Goal: Task Accomplishment & Management: Manage account settings

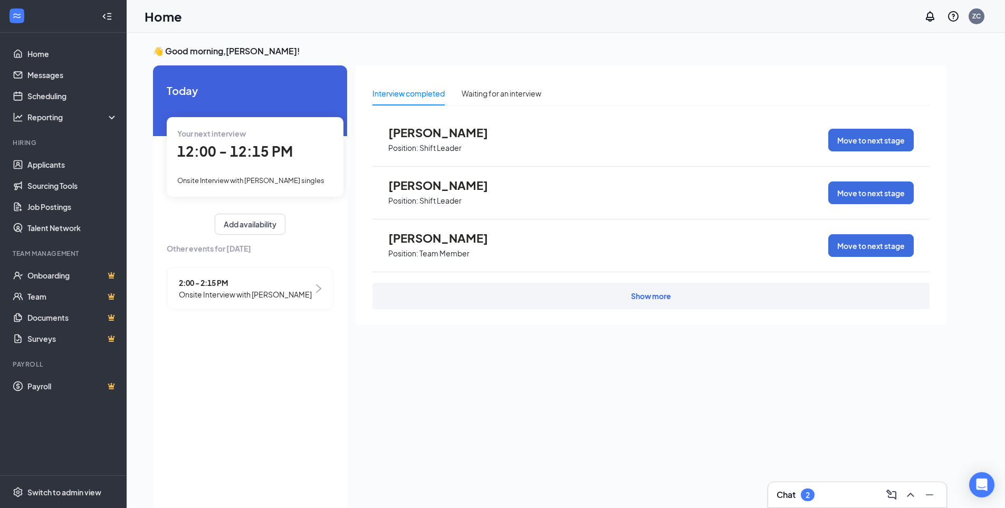
click at [240, 294] on span "Onsite Interview with [PERSON_NAME]" at bounding box center [245, 295] width 133 height 12
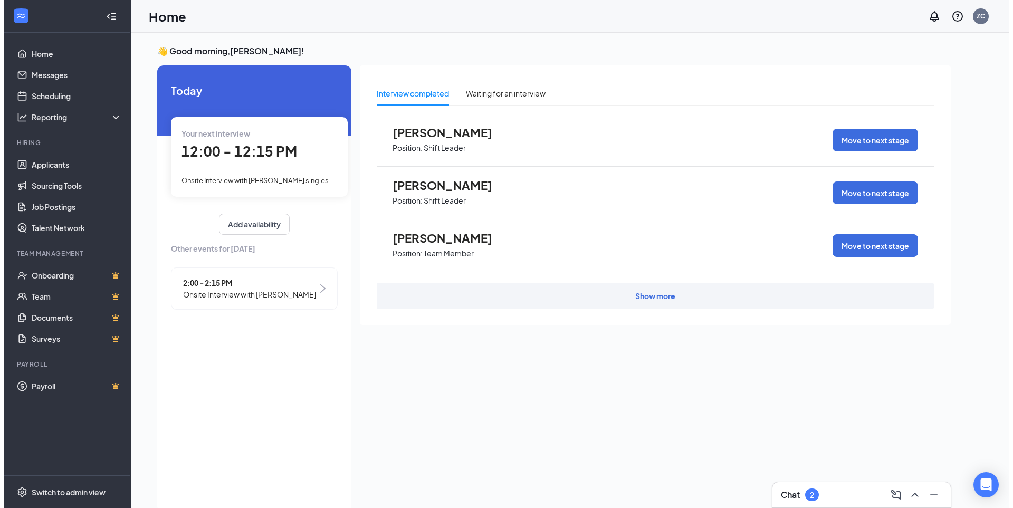
scroll to position [4, 0]
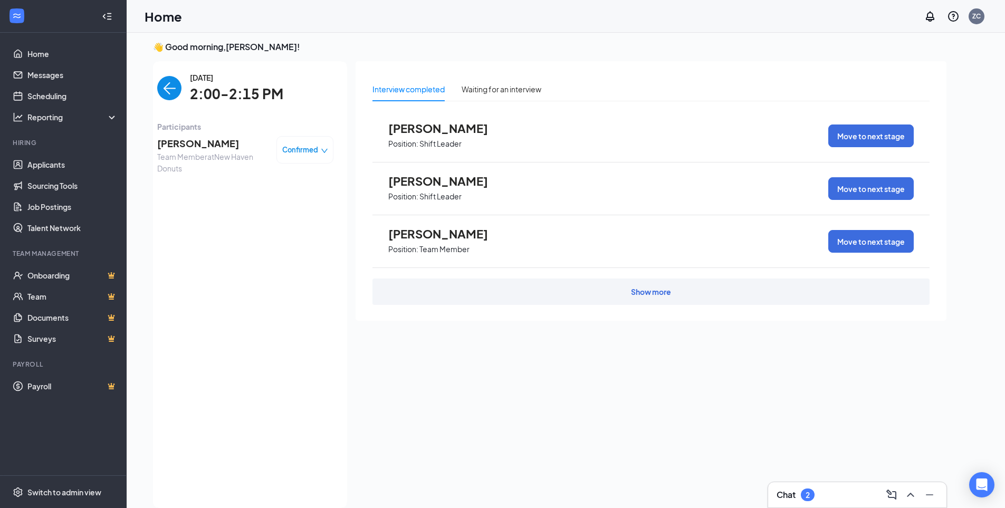
click at [187, 150] on span "Julie Wertz" at bounding box center [212, 143] width 111 height 15
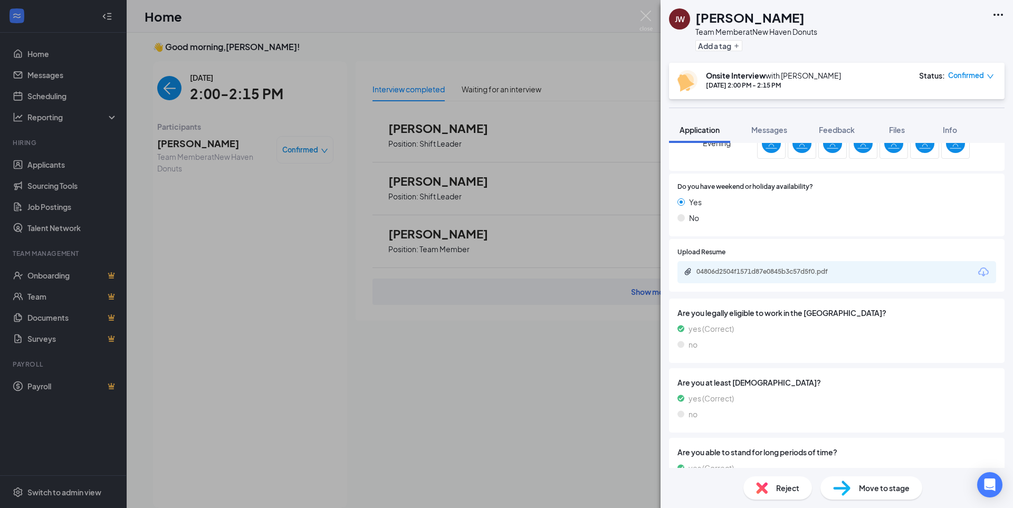
scroll to position [404, 0]
click at [799, 272] on div "04806d2504f1571d87e0845b3c57d5f0.pdf" at bounding box center [771, 270] width 148 height 8
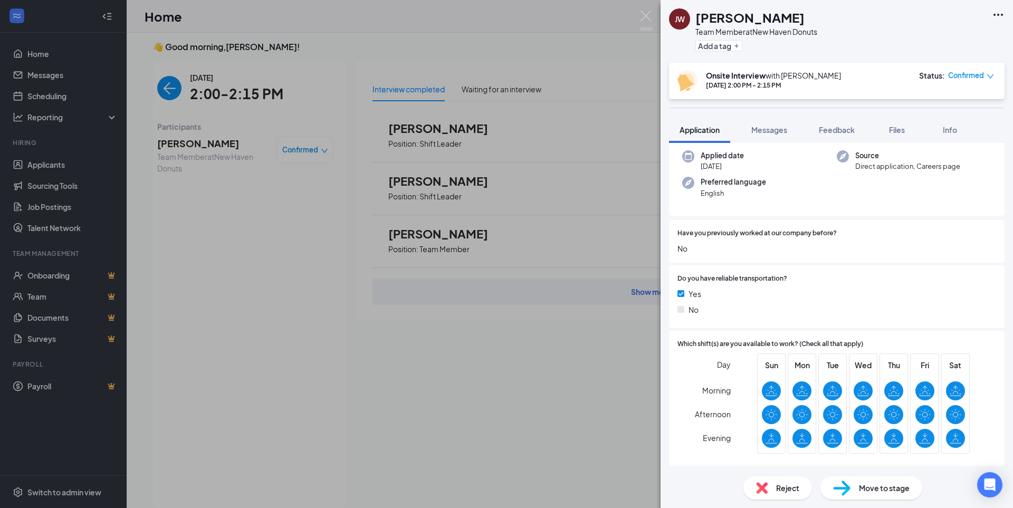
scroll to position [0, 0]
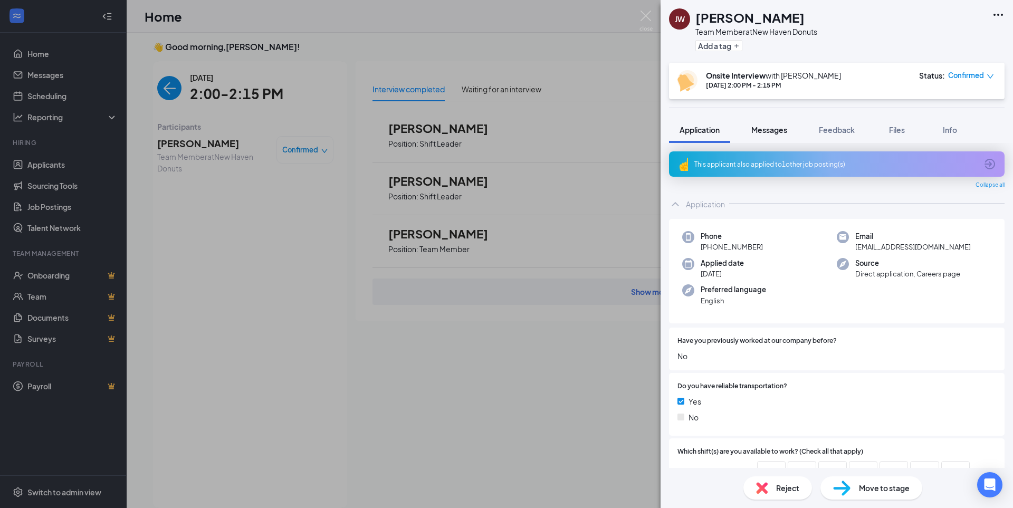
click at [756, 131] on span "Messages" at bounding box center [769, 129] width 36 height 9
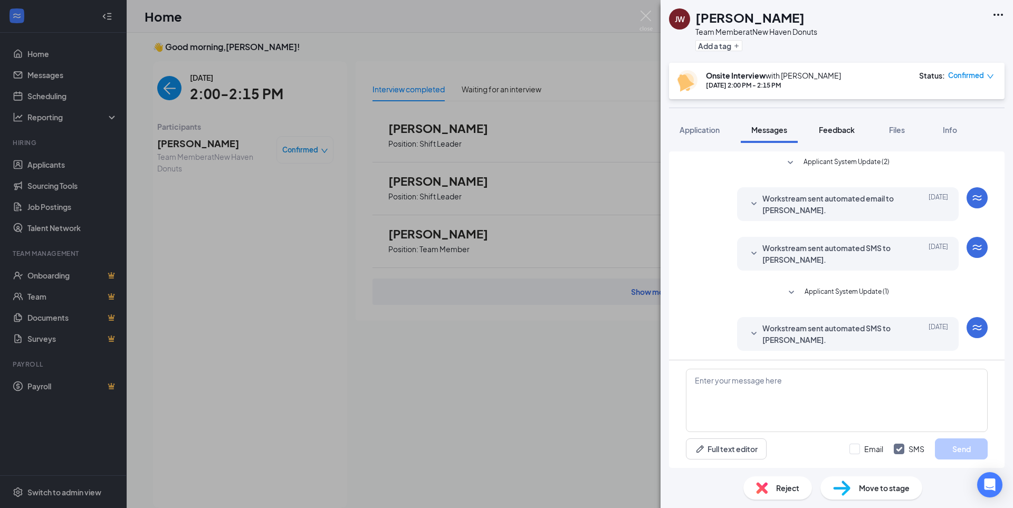
click at [815, 133] on button "Feedback" at bounding box center [836, 130] width 57 height 26
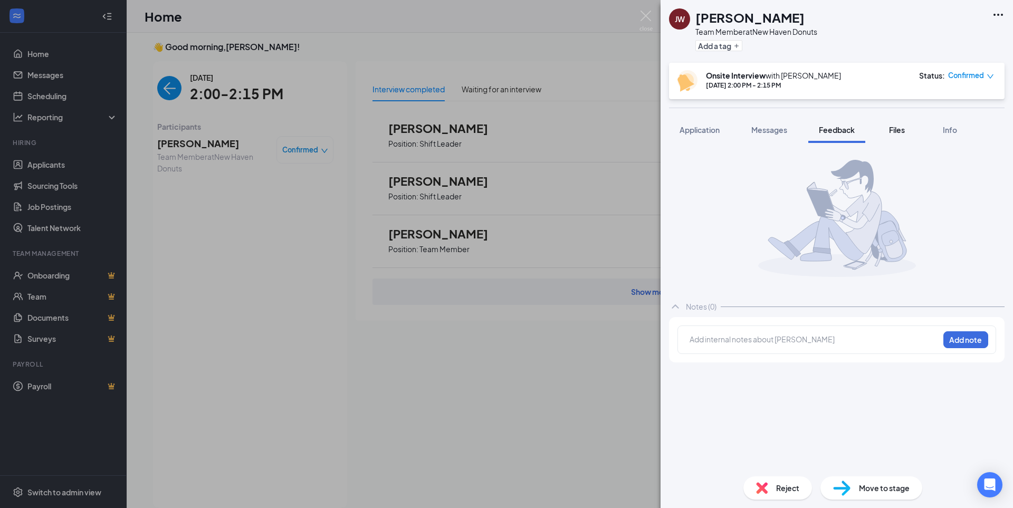
click at [904, 130] on span "Files" at bounding box center [897, 129] width 16 height 9
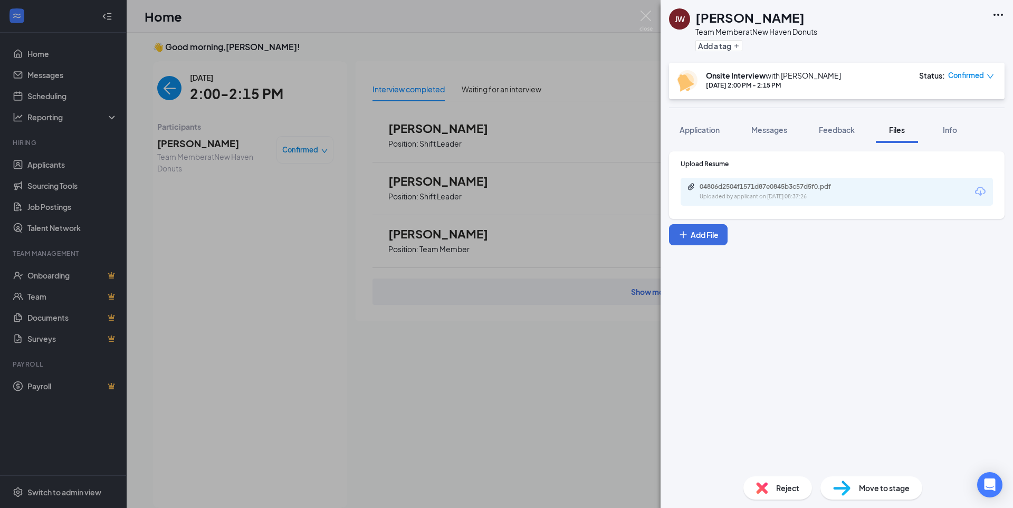
click at [608, 74] on div "JW Julie Wertz Team Member at New Haven Donuts Add a tag Onsite Interview with …" at bounding box center [506, 254] width 1013 height 508
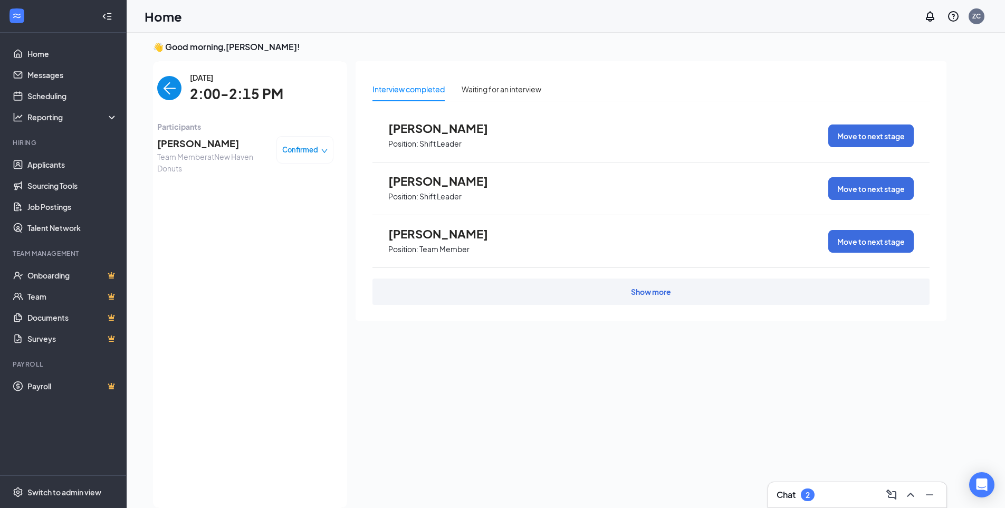
click at [850, 490] on div "Chat 2" at bounding box center [857, 495] width 161 height 17
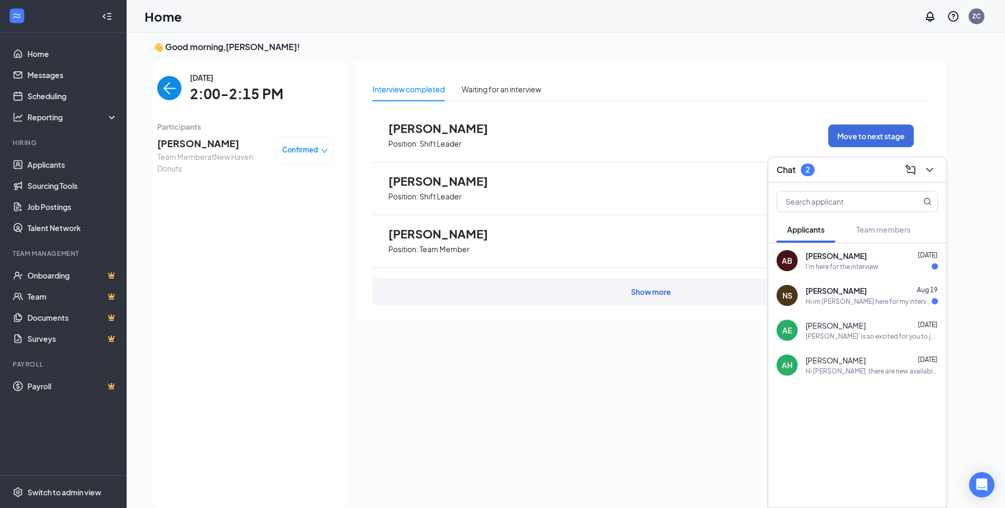
click at [837, 267] on div "I'm here for the interview." at bounding box center [843, 266] width 74 height 9
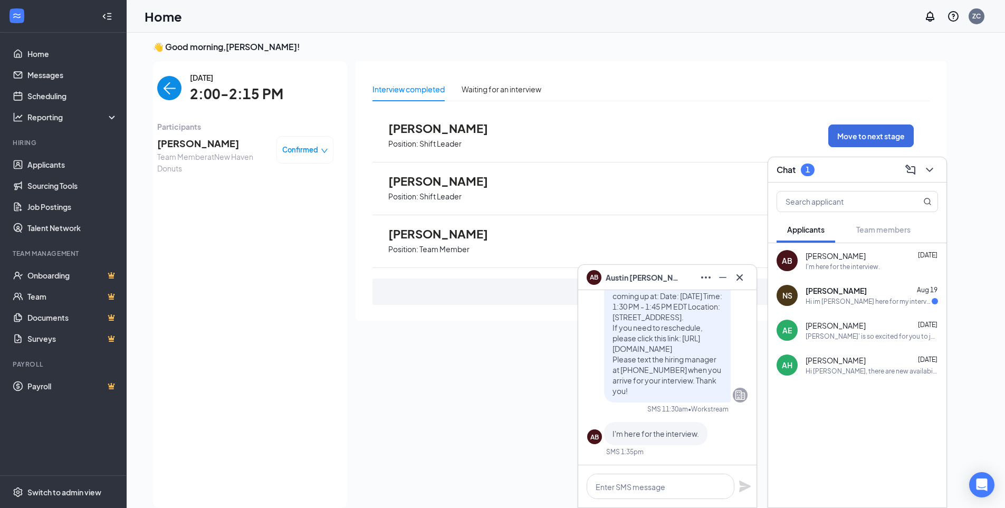
click at [829, 292] on span "[PERSON_NAME]" at bounding box center [836, 290] width 61 height 11
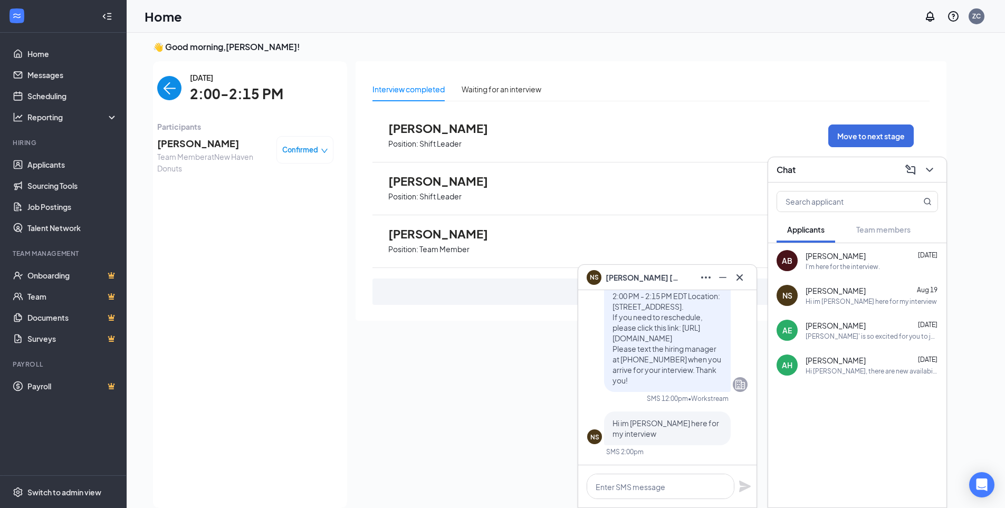
click at [825, 269] on div "I'm here for the interview." at bounding box center [843, 266] width 74 height 9
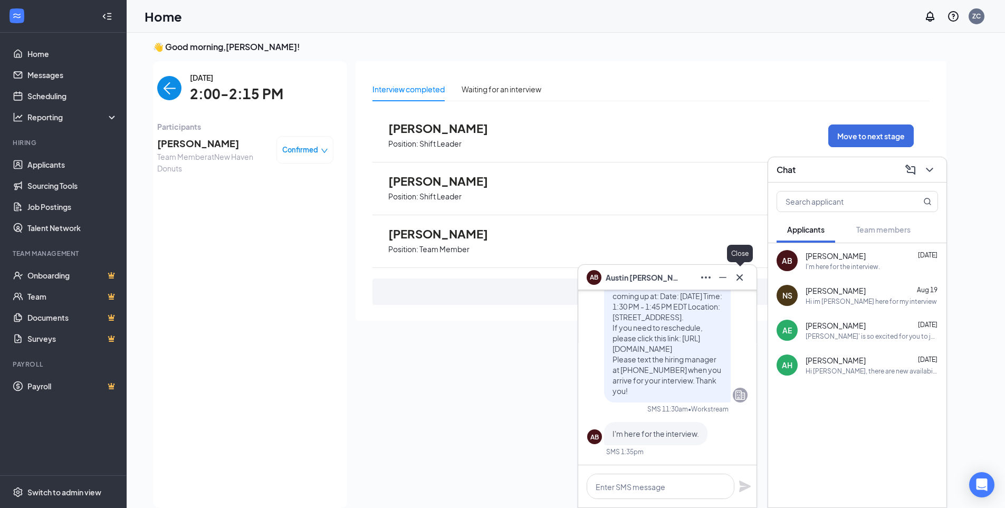
click at [742, 278] on icon "Cross" at bounding box center [739, 277] width 13 height 13
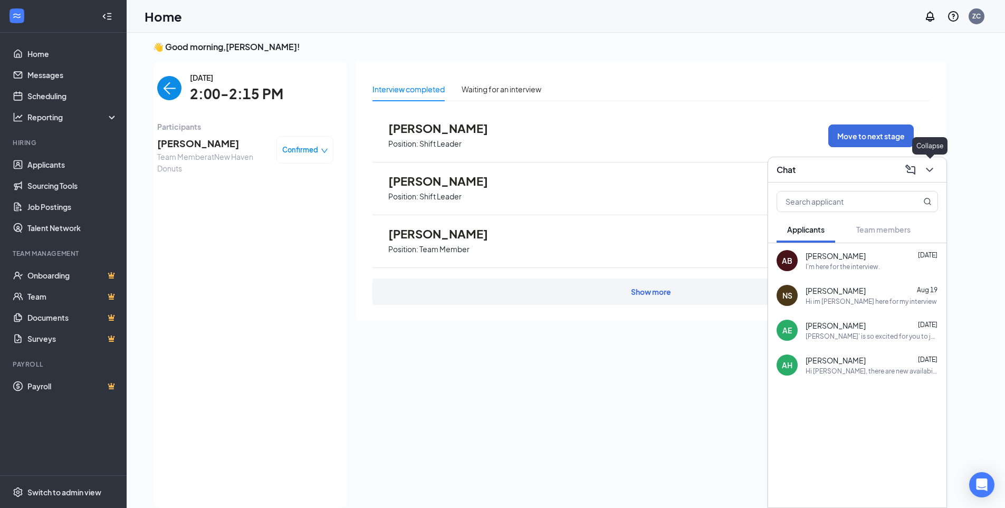
click at [934, 165] on icon "ChevronDown" at bounding box center [929, 170] width 13 height 13
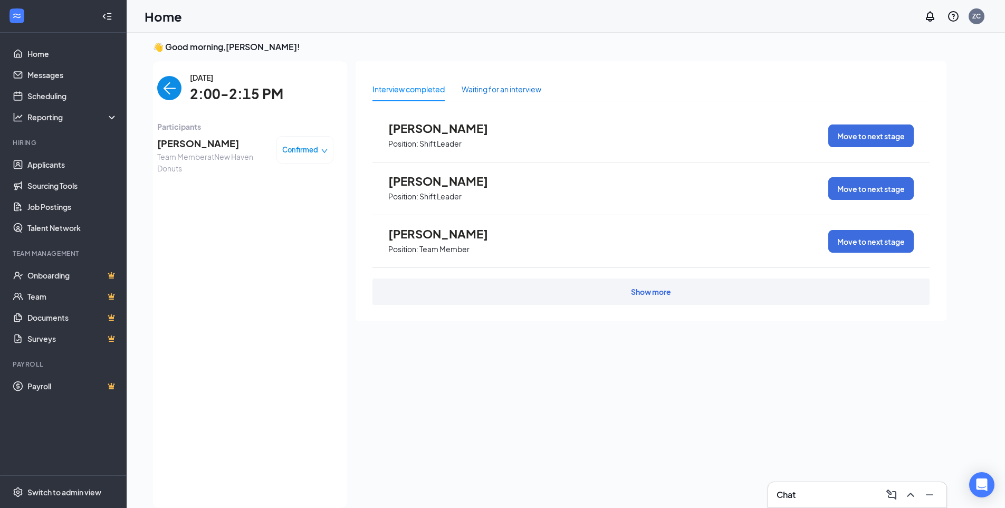
click at [492, 86] on div "Waiting for an interview" at bounding box center [502, 89] width 80 height 12
click at [455, 237] on span "Heather Hilton" at bounding box center [446, 234] width 116 height 14
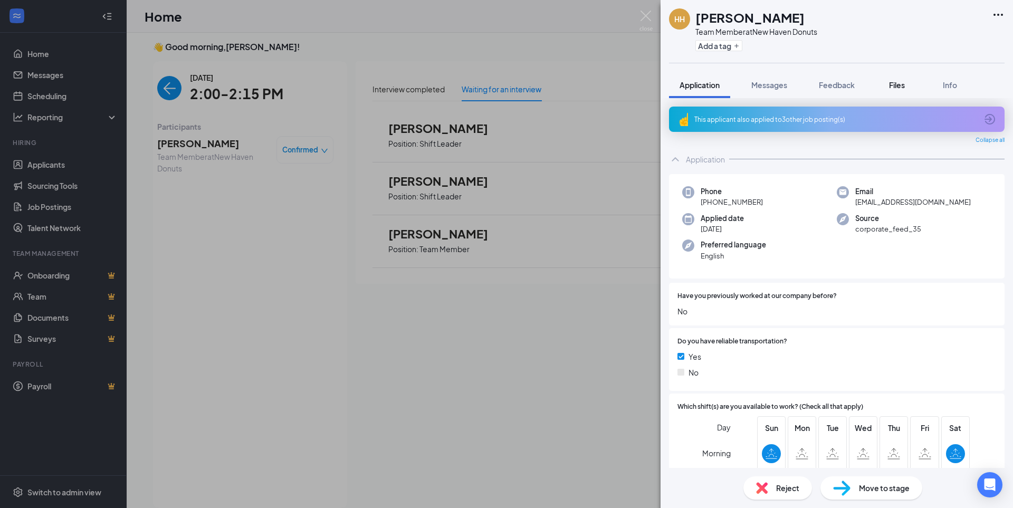
click at [903, 83] on span "Files" at bounding box center [897, 84] width 16 height 9
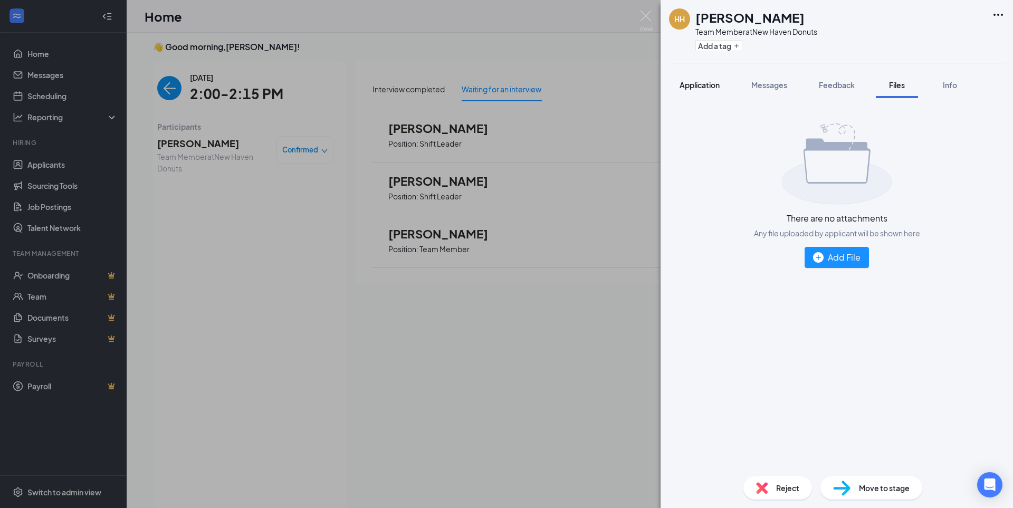
click at [717, 90] on div "Application" at bounding box center [700, 85] width 40 height 11
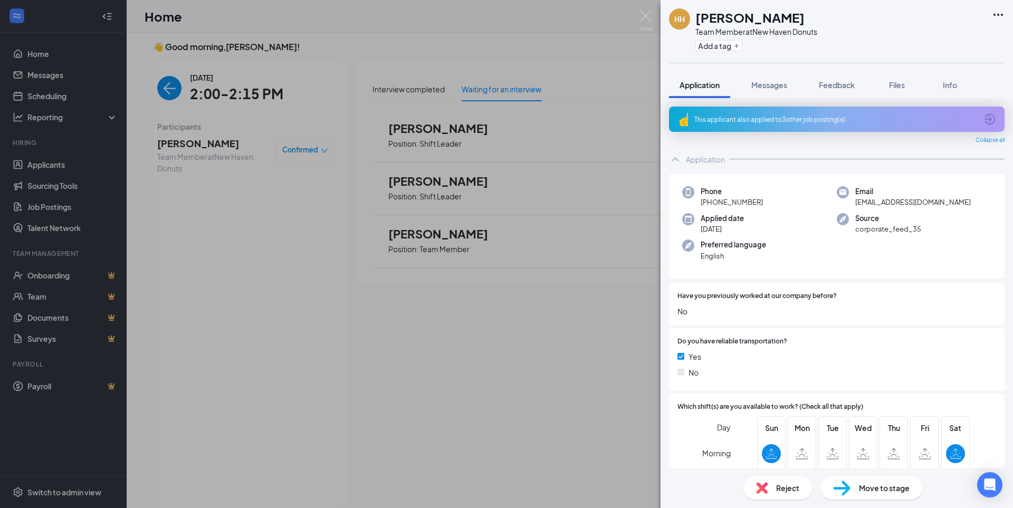
click at [771, 117] on div "This applicant also applied to 3 other job posting(s)" at bounding box center [835, 119] width 283 height 9
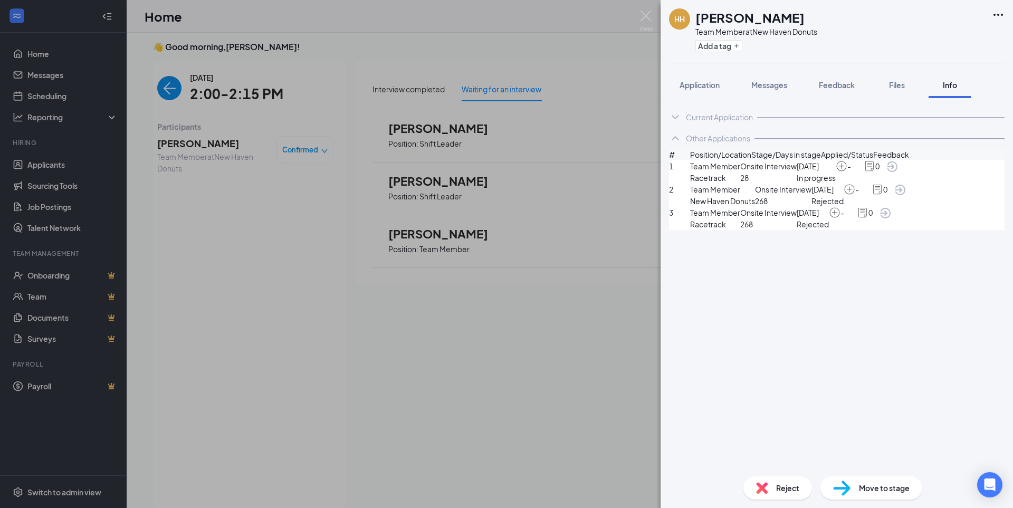
click at [729, 139] on div "Other Applications" at bounding box center [718, 138] width 64 height 11
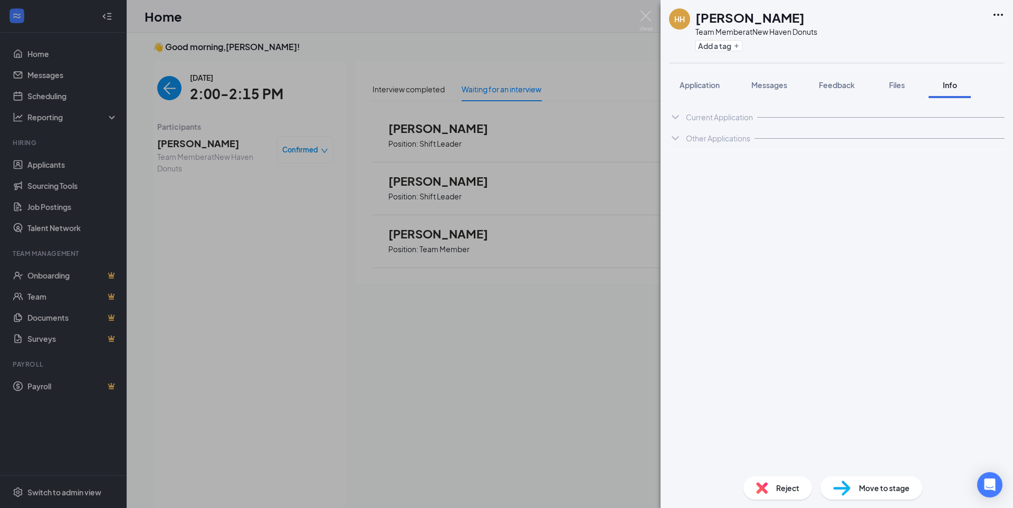
click at [727, 123] on div "Current Application" at bounding box center [837, 117] width 336 height 21
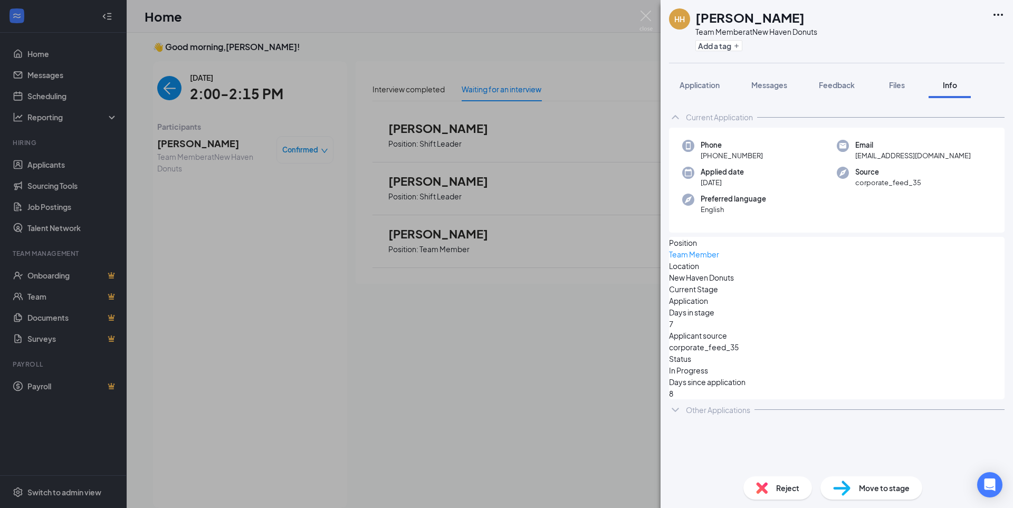
drag, startPoint x: 713, startPoint y: 83, endPoint x: 730, endPoint y: 106, distance: 29.0
click at [713, 83] on span "Application" at bounding box center [700, 84] width 40 height 9
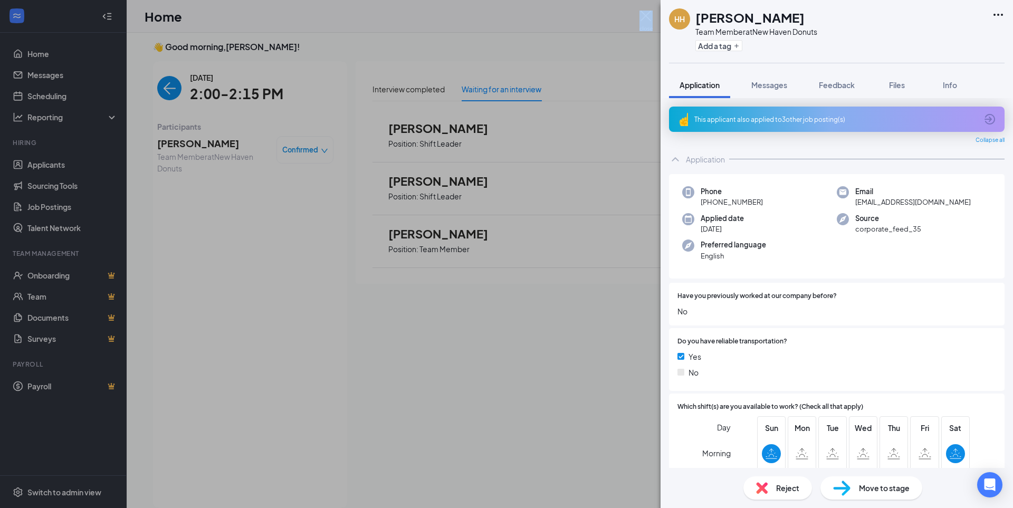
click at [641, 18] on div "HH Heather Hilton Team Member at New Haven Donuts Add a tag Application Message…" at bounding box center [506, 254] width 1013 height 508
click at [646, 18] on img at bounding box center [646, 21] width 13 height 21
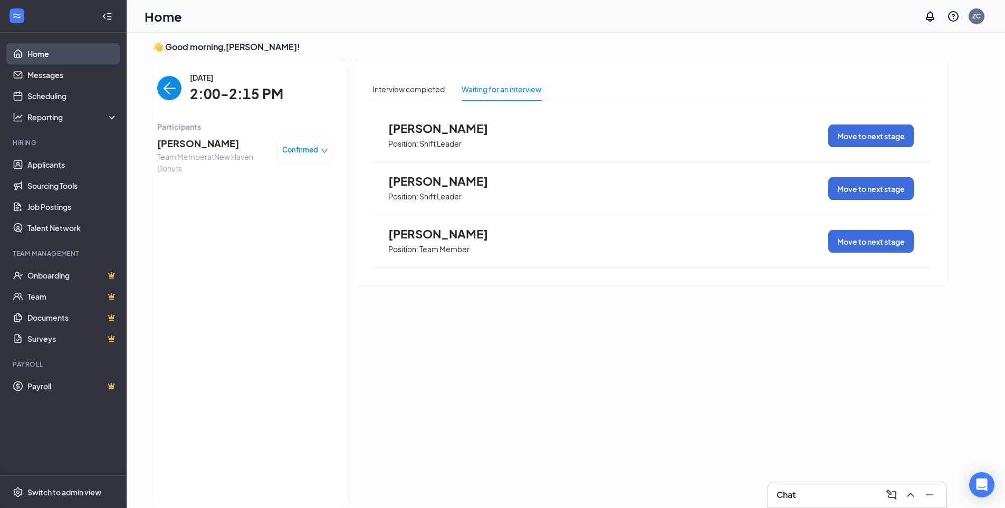
click at [27, 54] on link "Home" at bounding box center [72, 53] width 90 height 21
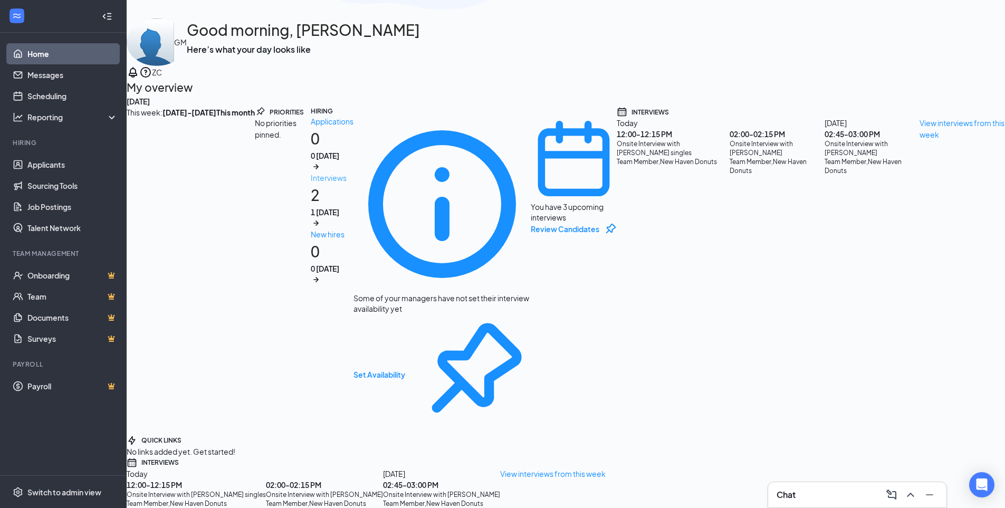
scroll to position [108, 0]
click at [617, 139] on div "12:00 - 12:15 PM" at bounding box center [673, 134] width 113 height 11
click at [617, 166] on div "Team Member , New Haven Donuts" at bounding box center [673, 161] width 113 height 9
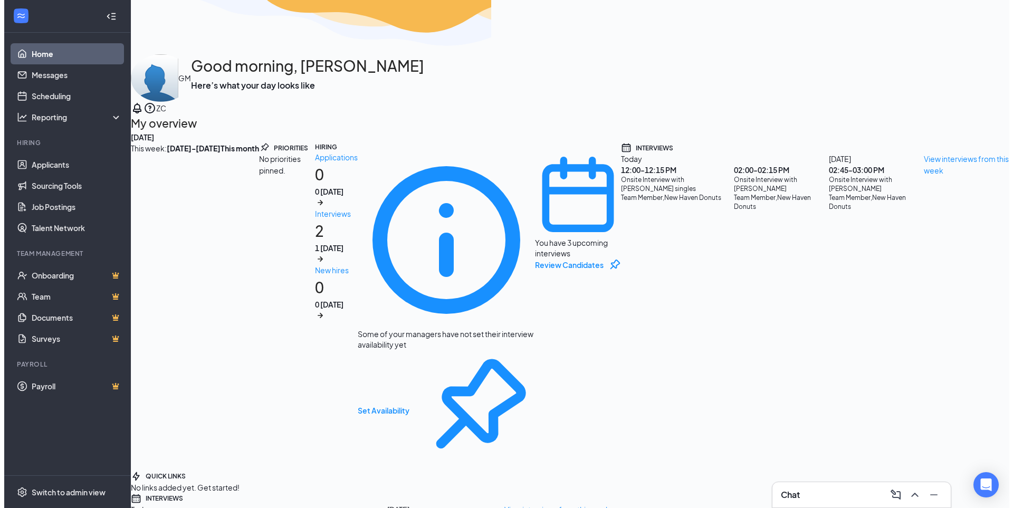
scroll to position [0, 0]
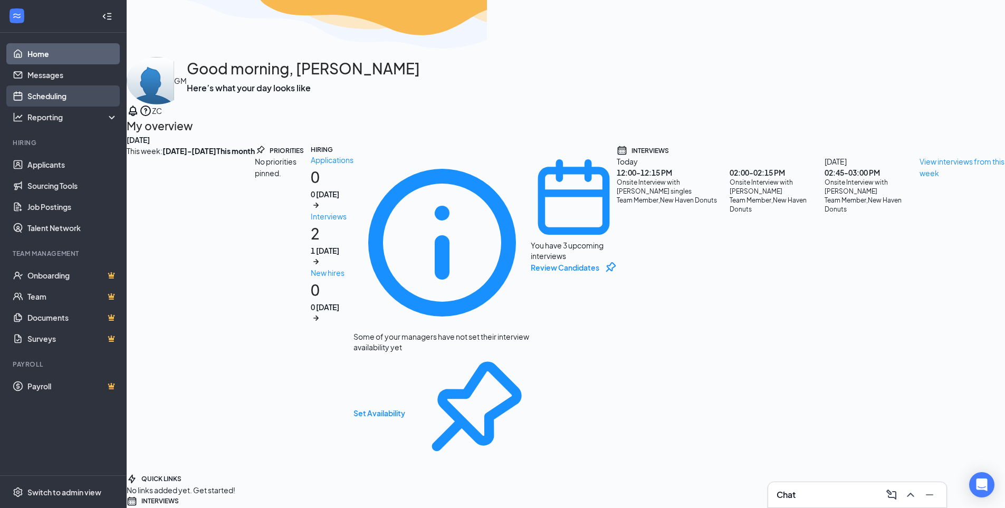
click at [52, 97] on link "Scheduling" at bounding box center [72, 95] width 90 height 21
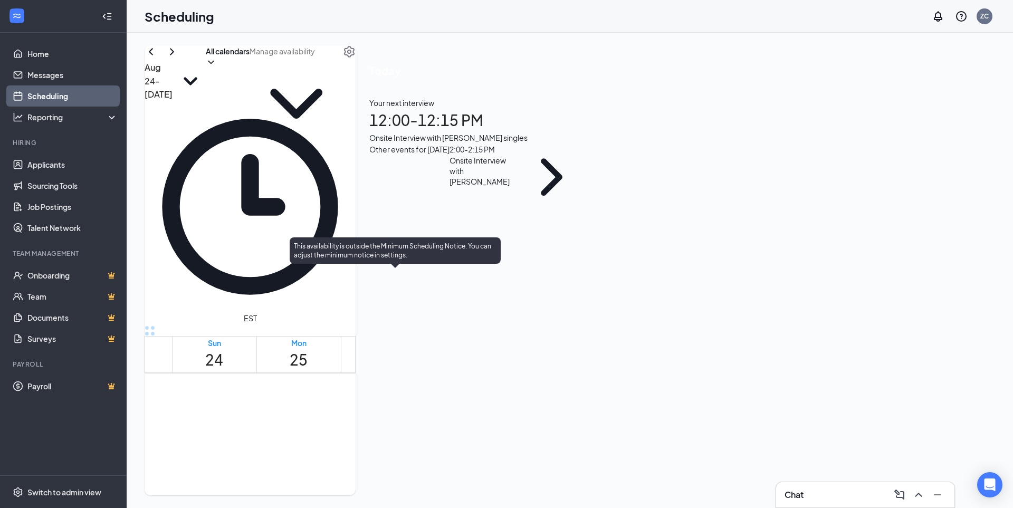
scroll to position [677, 0]
click at [384, 506] on span "12:00-12:15 PM" at bounding box center [382, 516] width 27 height 21
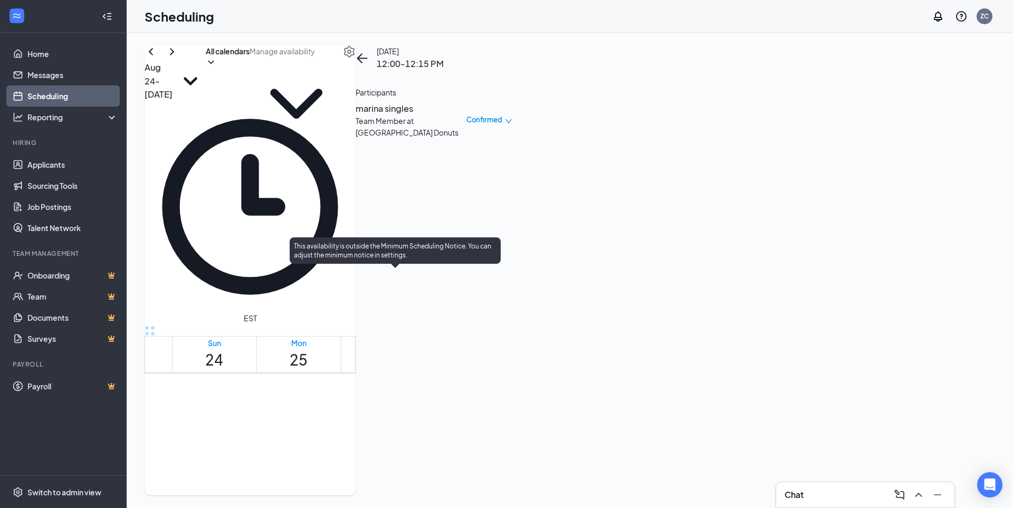
click at [384, 506] on span "12:00-12:15 PM" at bounding box center [382, 516] width 27 height 21
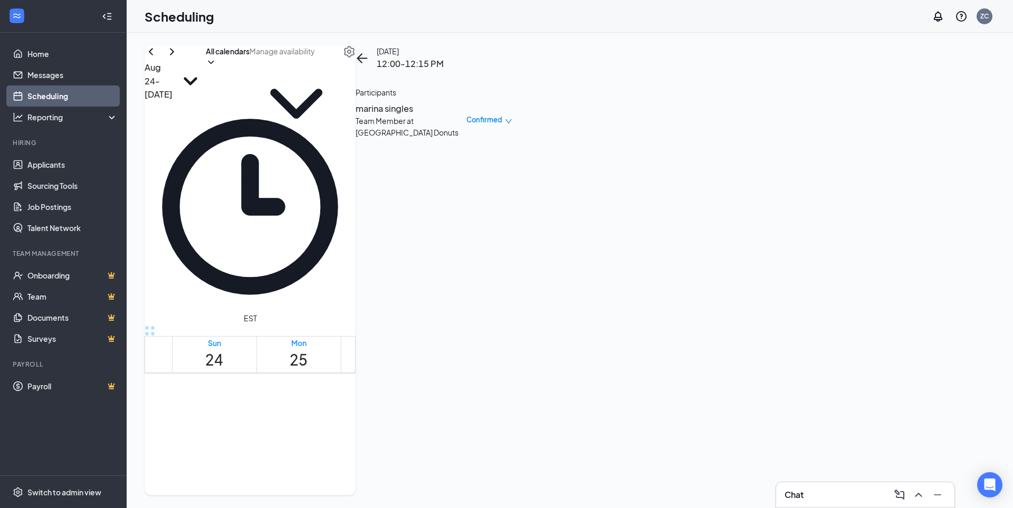
click at [466, 128] on div "Team Member at New Haven Donuts" at bounding box center [411, 126] width 111 height 23
click at [466, 116] on h3 "marina singles" at bounding box center [411, 109] width 111 height 14
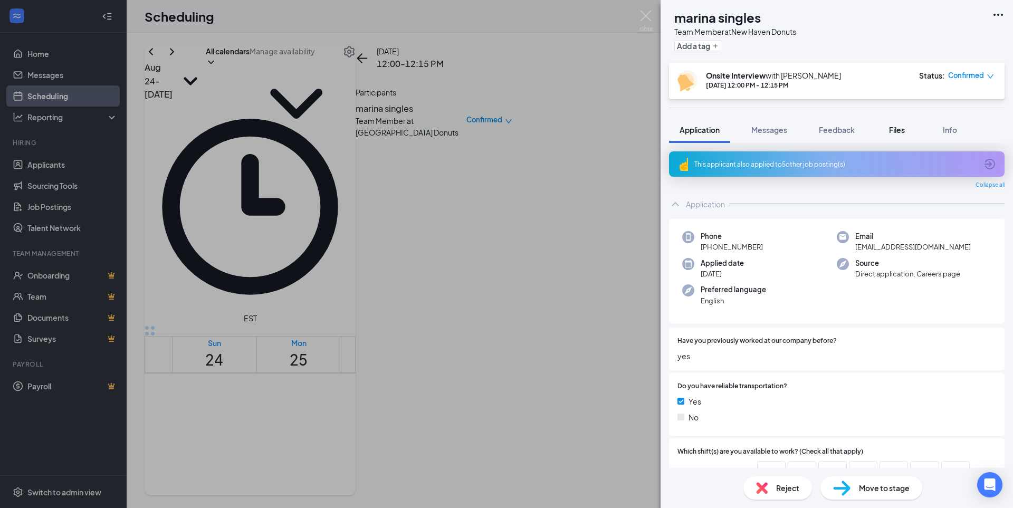
click at [889, 132] on div "Files" at bounding box center [897, 130] width 21 height 11
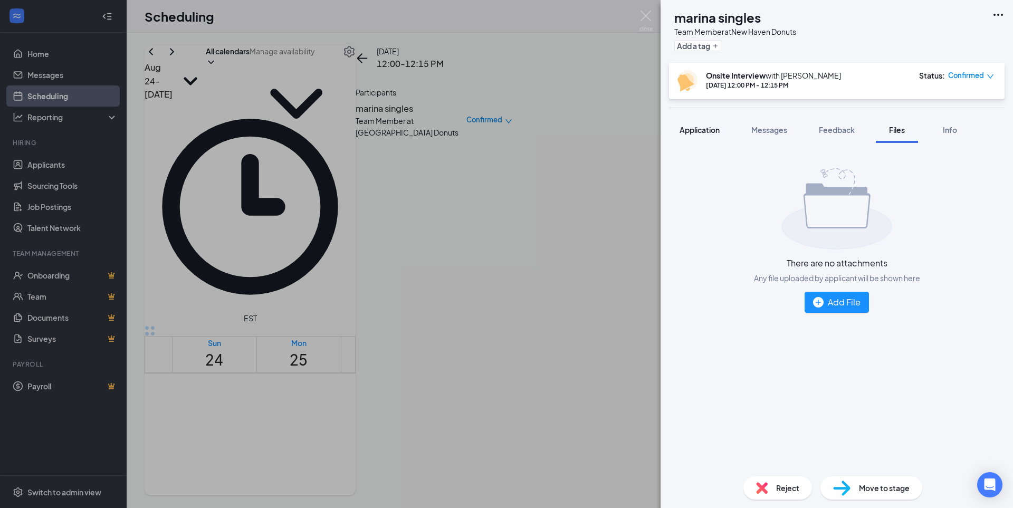
click at [713, 135] on div "Application" at bounding box center [700, 130] width 40 height 11
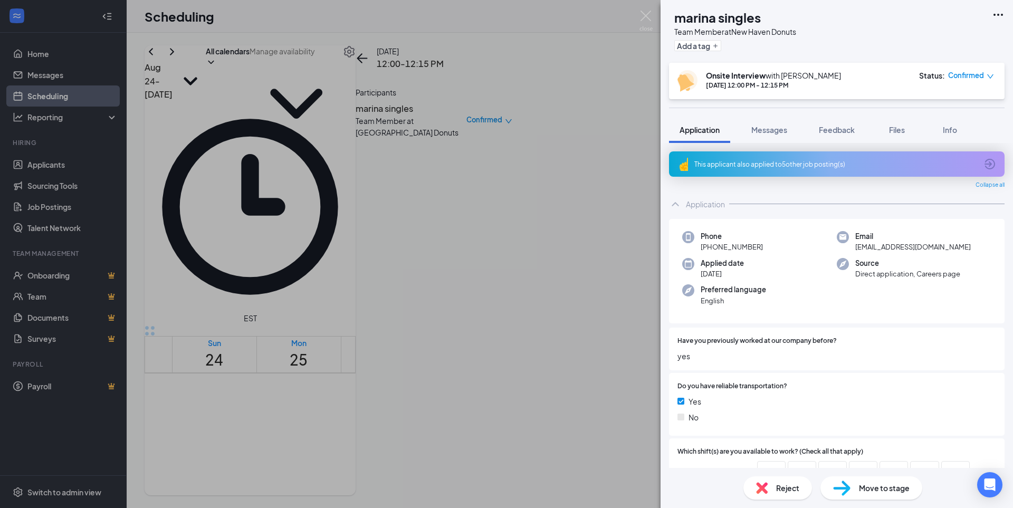
click at [773, 165] on div "This applicant also applied to 5 other job posting(s)" at bounding box center [835, 164] width 283 height 9
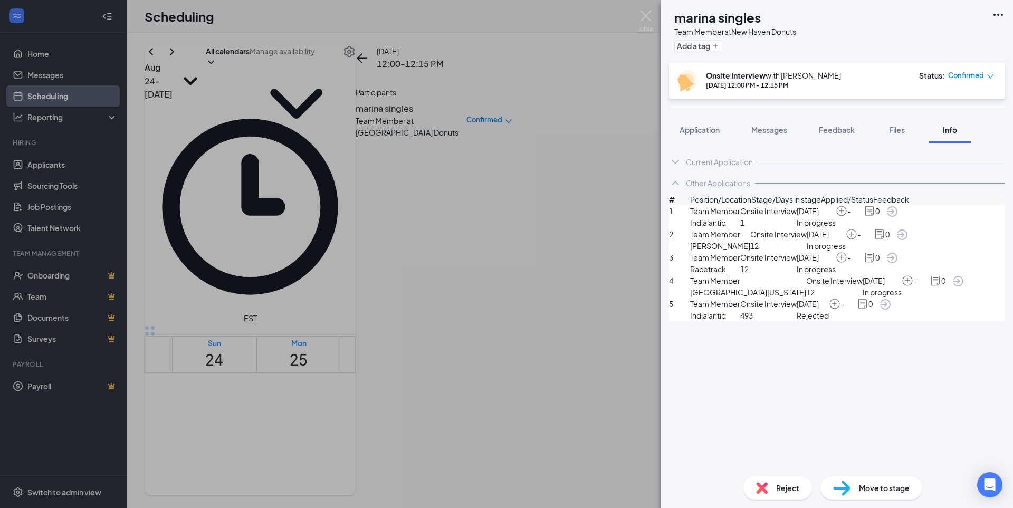
click at [730, 183] on div "Other Applications" at bounding box center [718, 183] width 64 height 11
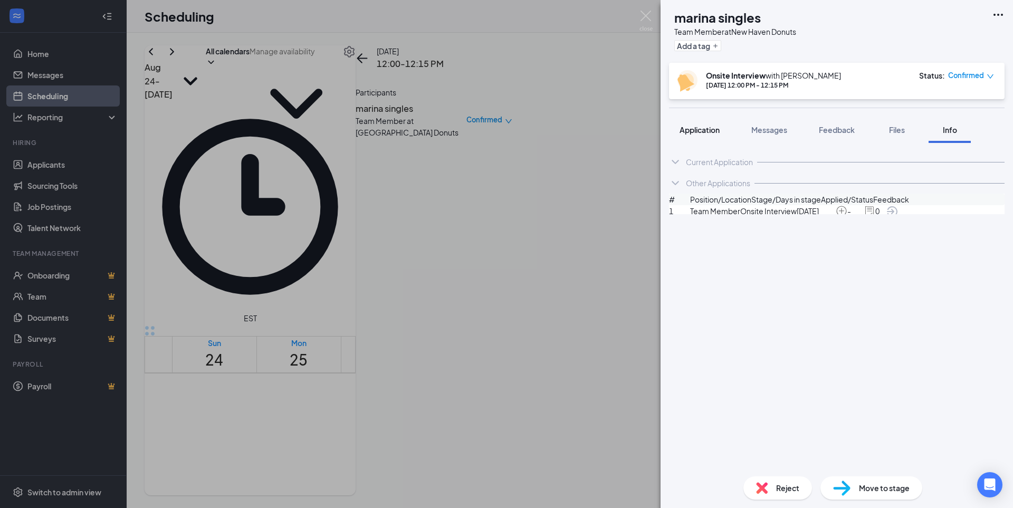
click at [703, 130] on span "Application" at bounding box center [700, 129] width 40 height 9
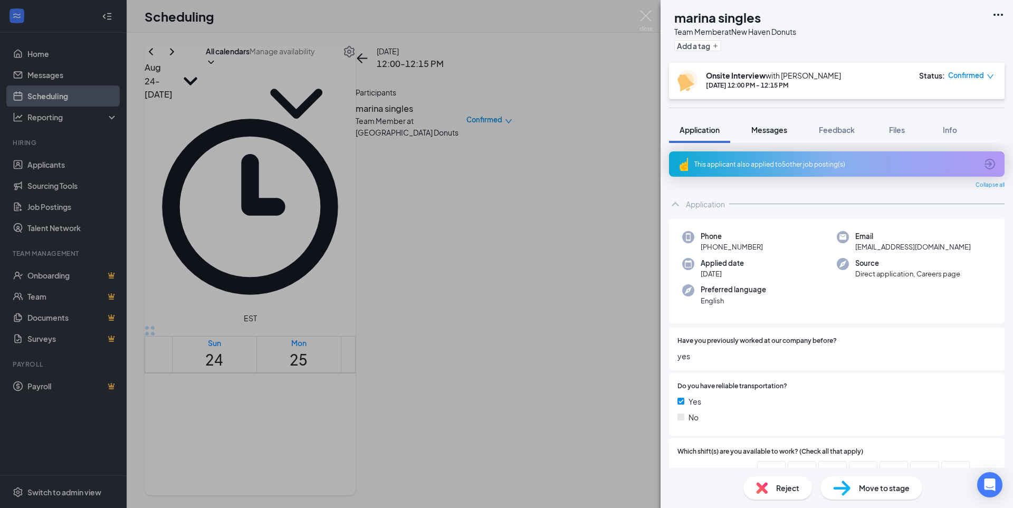
click at [755, 135] on button "Messages" at bounding box center [769, 130] width 57 height 26
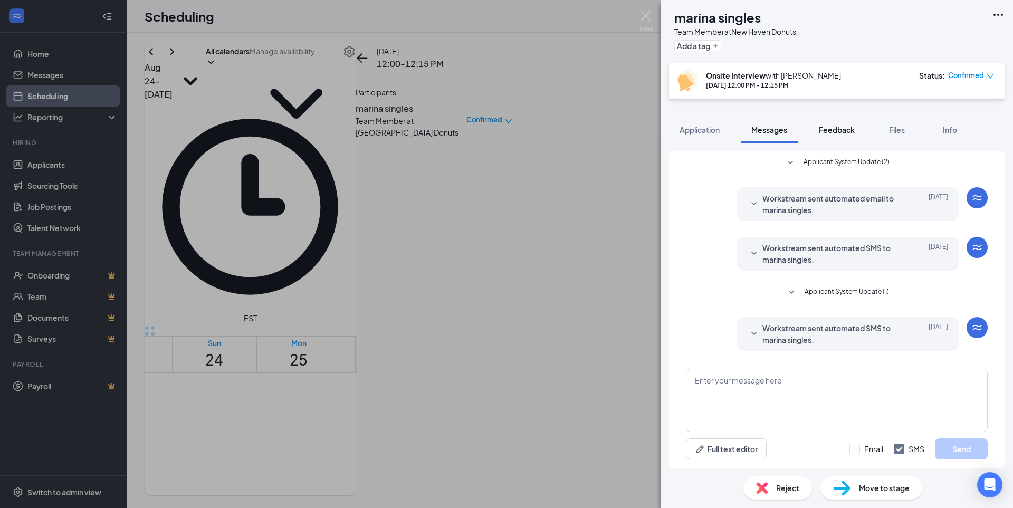
click at [835, 133] on span "Feedback" at bounding box center [837, 129] width 36 height 9
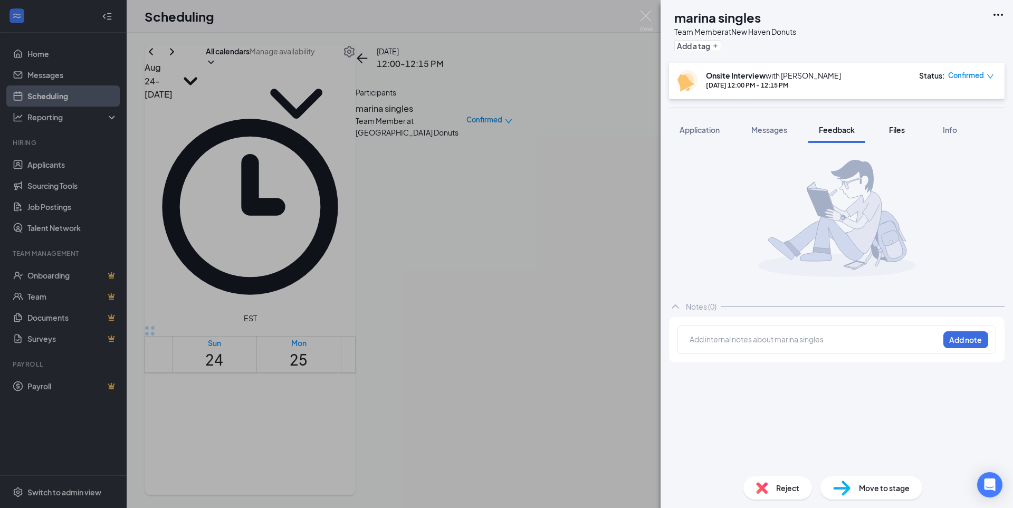
click at [899, 130] on span "Files" at bounding box center [897, 129] width 16 height 9
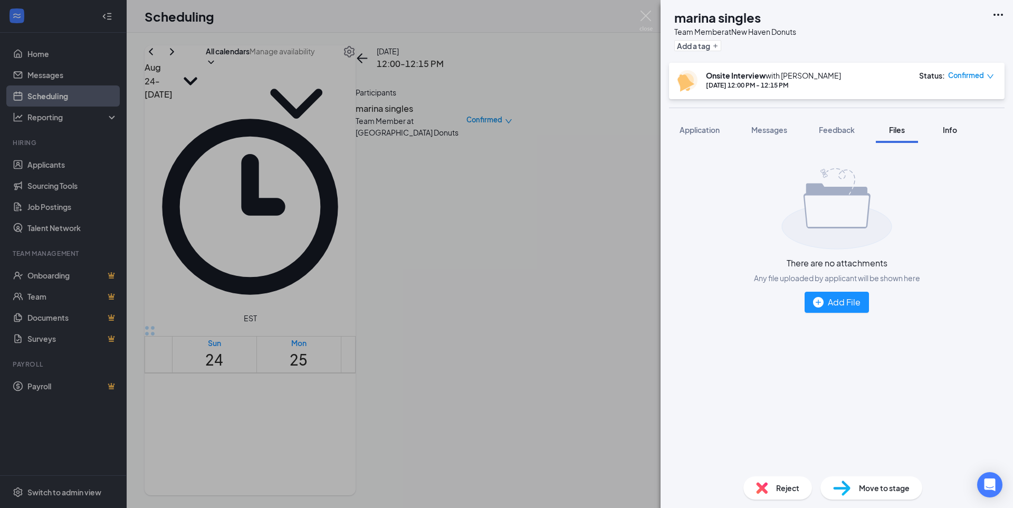
click at [940, 133] on button "Info" at bounding box center [950, 130] width 42 height 26
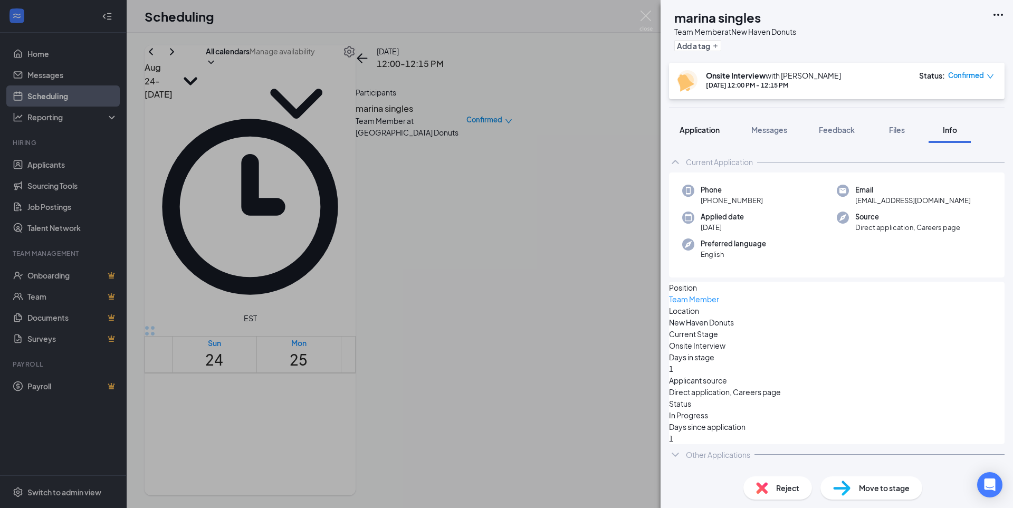
click at [701, 124] on button "Application" at bounding box center [699, 130] width 61 height 26
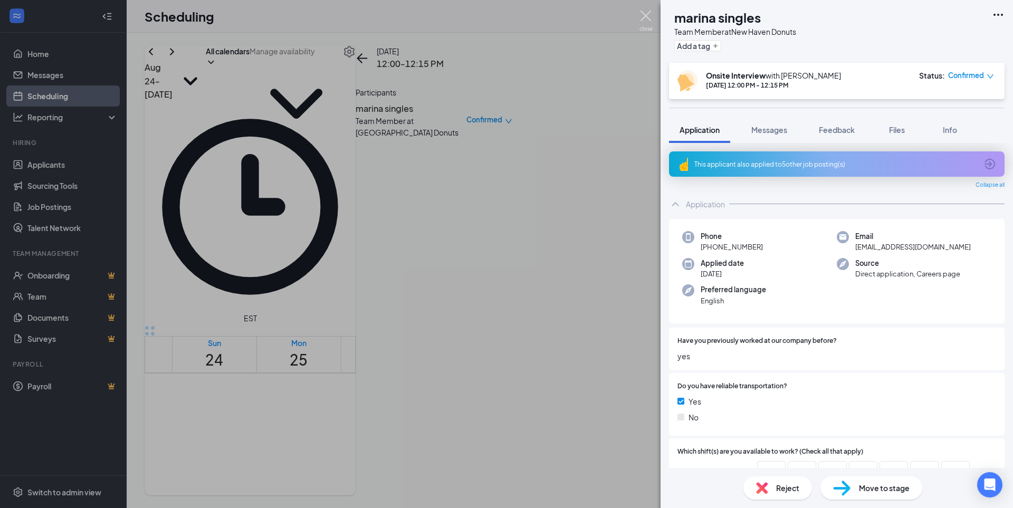
click at [646, 22] on img at bounding box center [646, 21] width 13 height 21
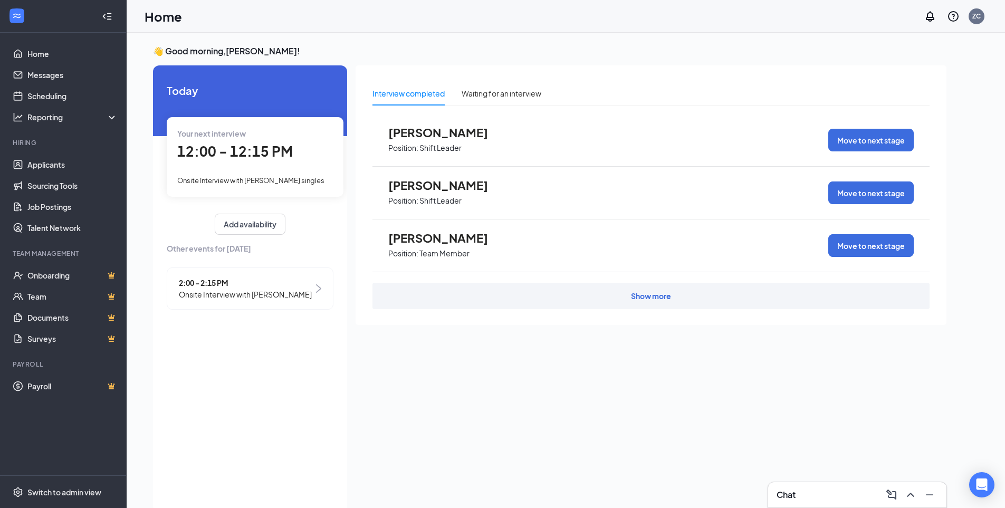
click at [243, 155] on span "12:00 - 12:15 PM" at bounding box center [235, 150] width 116 height 17
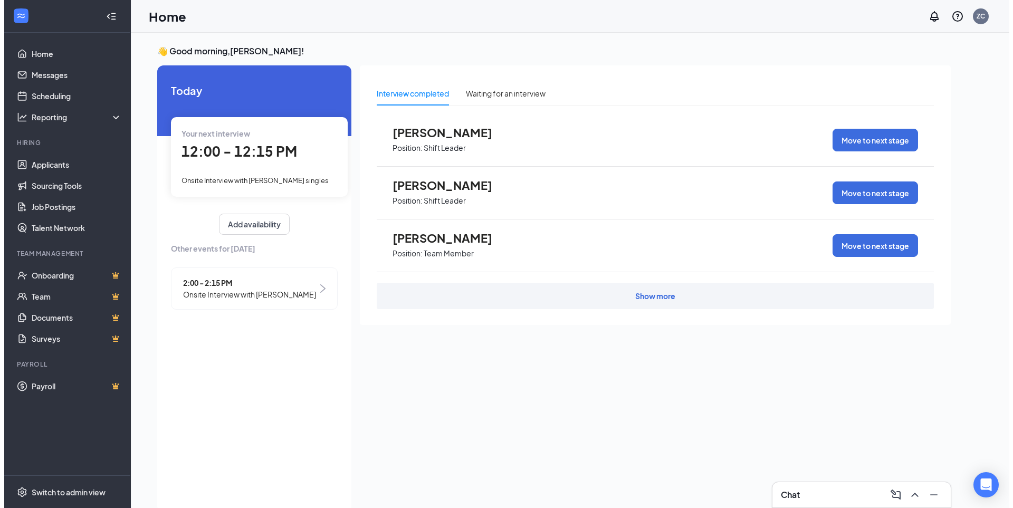
scroll to position [4, 0]
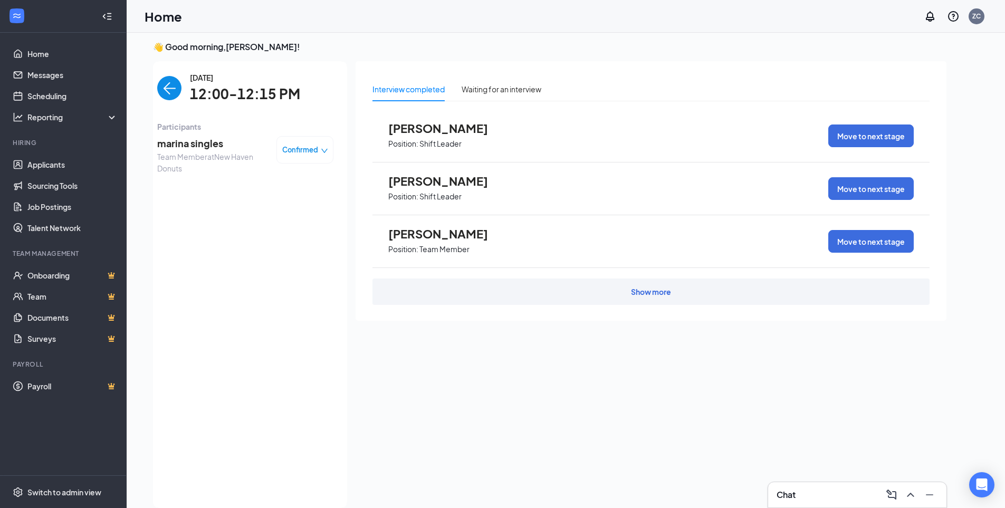
click at [183, 145] on span "marina singles" at bounding box center [212, 143] width 111 height 15
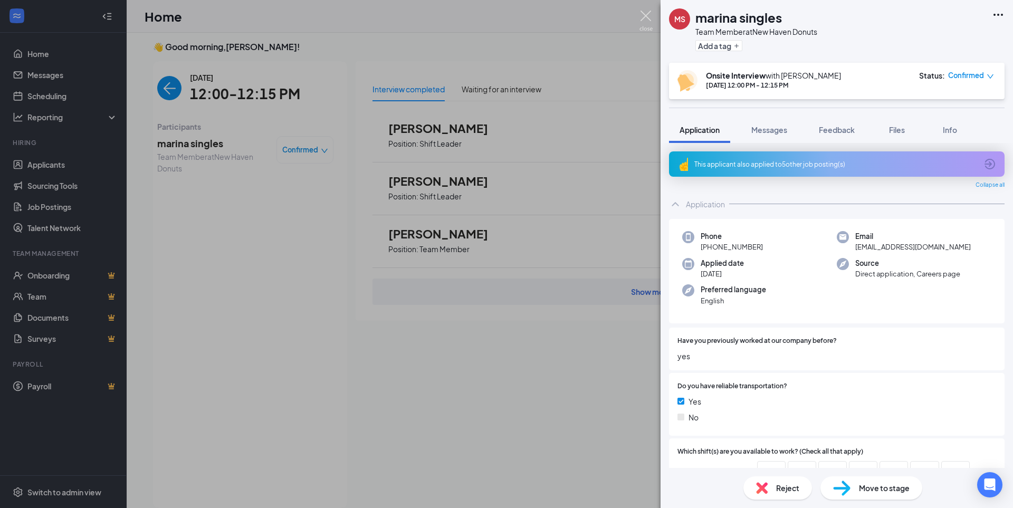
click at [641, 15] on img at bounding box center [646, 21] width 13 height 21
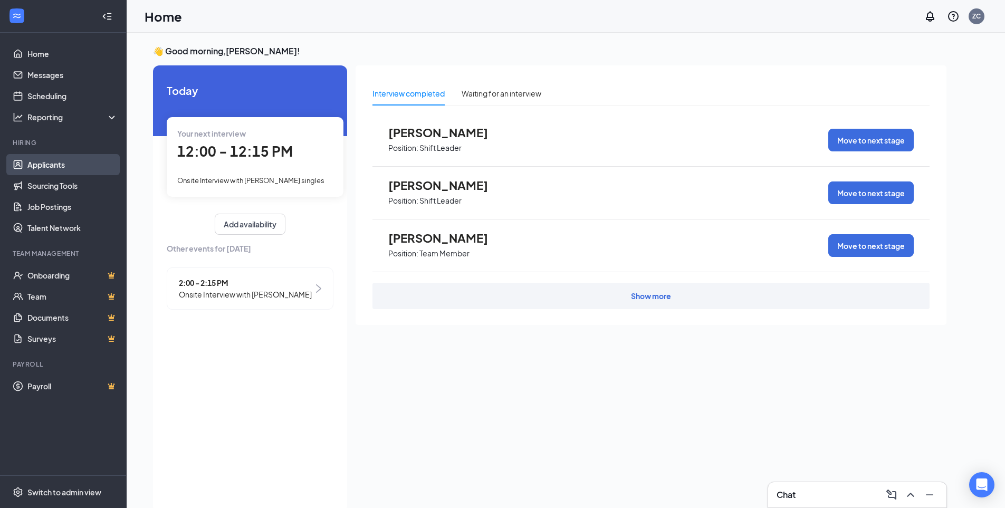
click at [60, 166] on link "Applicants" at bounding box center [72, 164] width 90 height 21
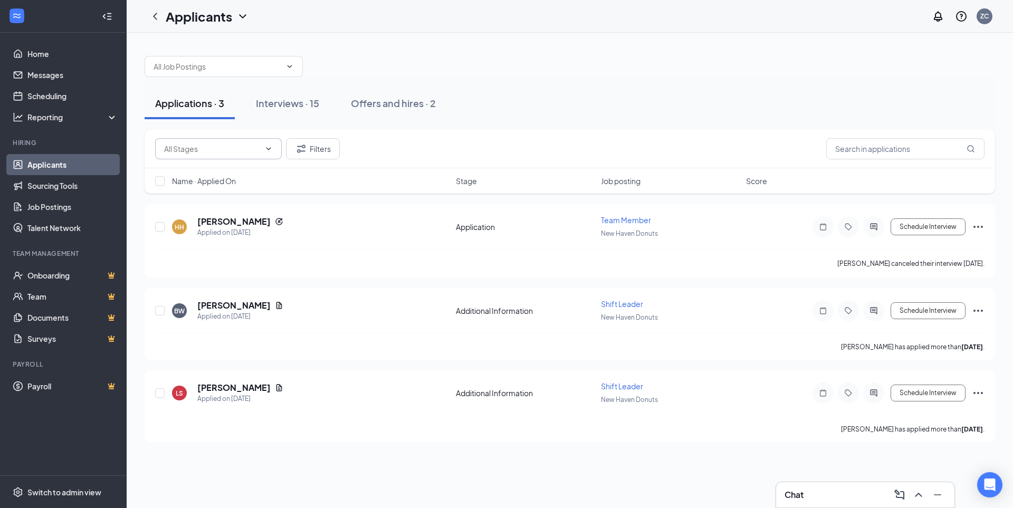
click at [204, 151] on input "text" at bounding box center [212, 149] width 96 height 12
click at [203, 151] on input "text" at bounding box center [212, 149] width 96 height 12
click at [909, 149] on input "text" at bounding box center [905, 148] width 158 height 21
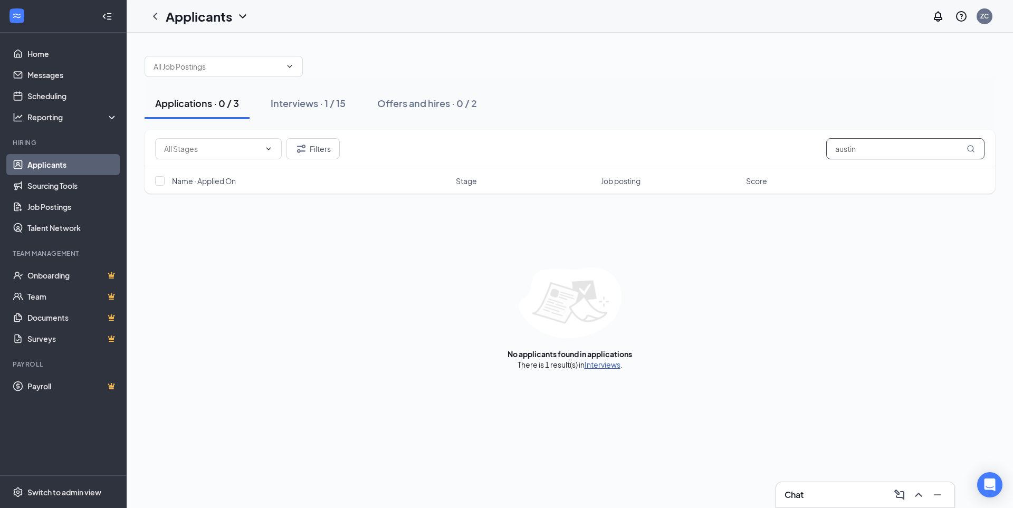
type input "austin"
click at [596, 365] on link "Interviews" at bounding box center [603, 364] width 36 height 9
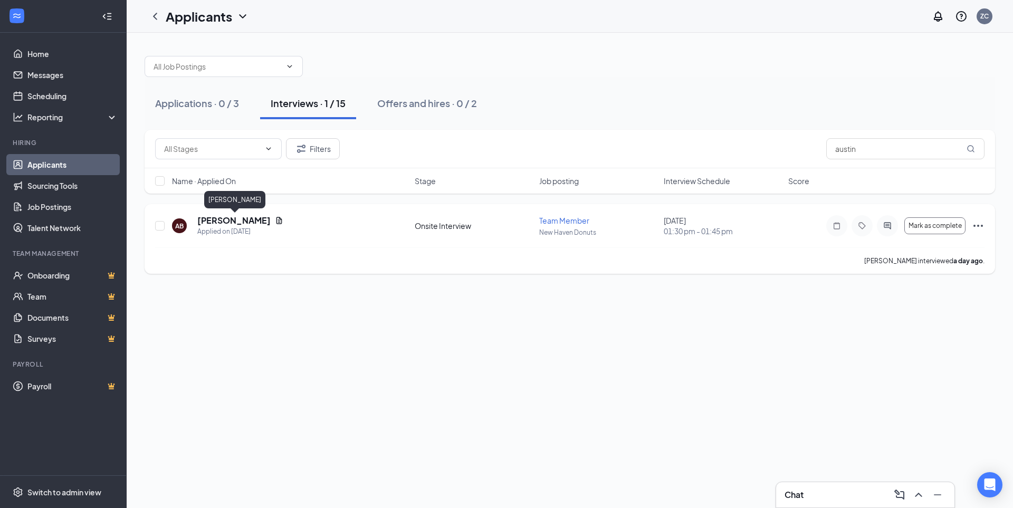
click at [220, 223] on h5 "Austin Baca Noriega" at bounding box center [233, 221] width 73 height 12
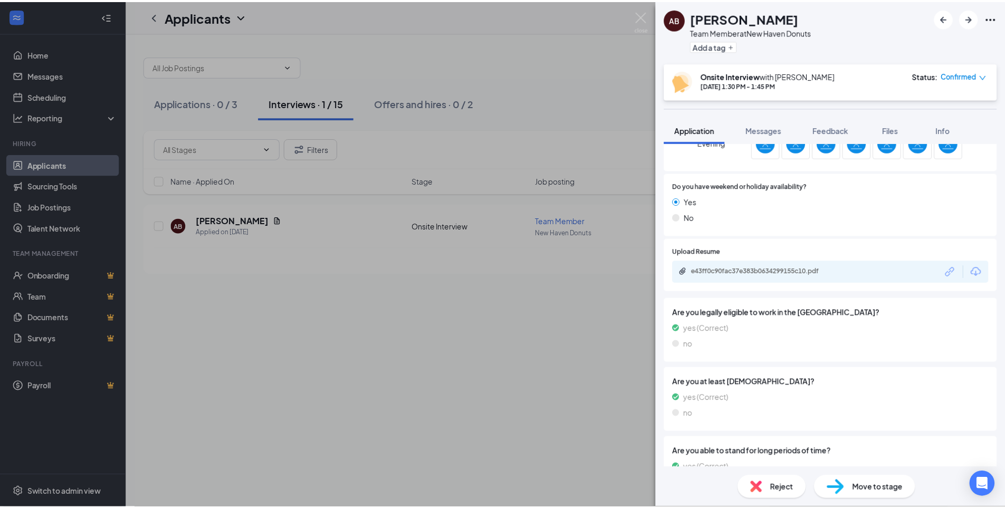
scroll to position [374, 0]
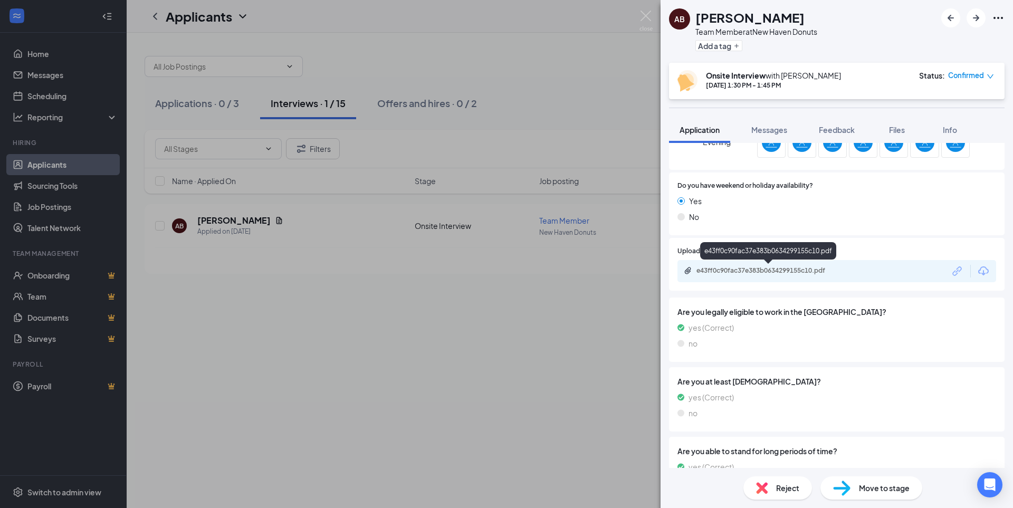
click at [811, 270] on div "e43ff0c90fac37e383b0634299155c10.pdf" at bounding box center [771, 270] width 148 height 8
click at [645, 17] on img at bounding box center [646, 21] width 13 height 21
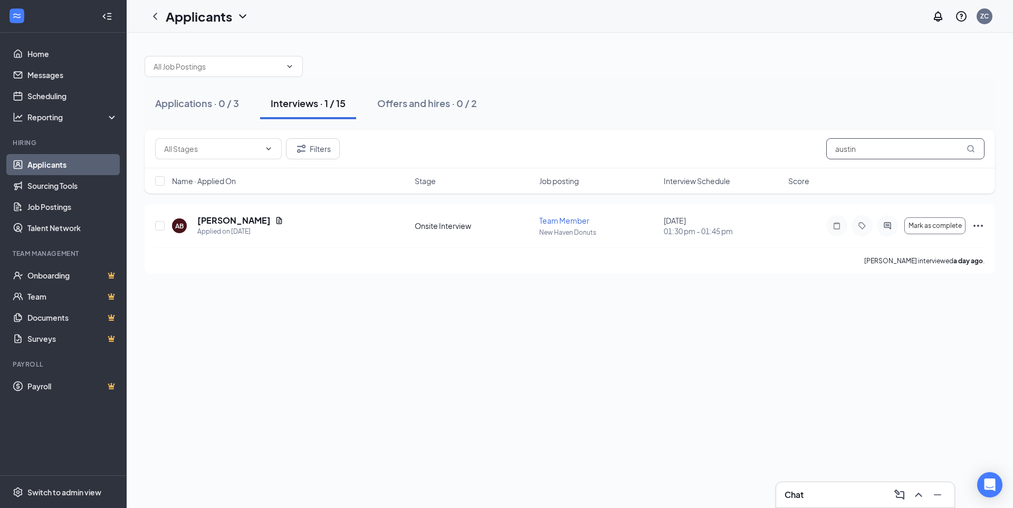
drag, startPoint x: 891, startPoint y: 145, endPoint x: 790, endPoint y: 147, distance: 100.8
click at [794, 145] on div "Filters austin" at bounding box center [570, 148] width 830 height 21
